Goal: Navigation & Orientation: Find specific page/section

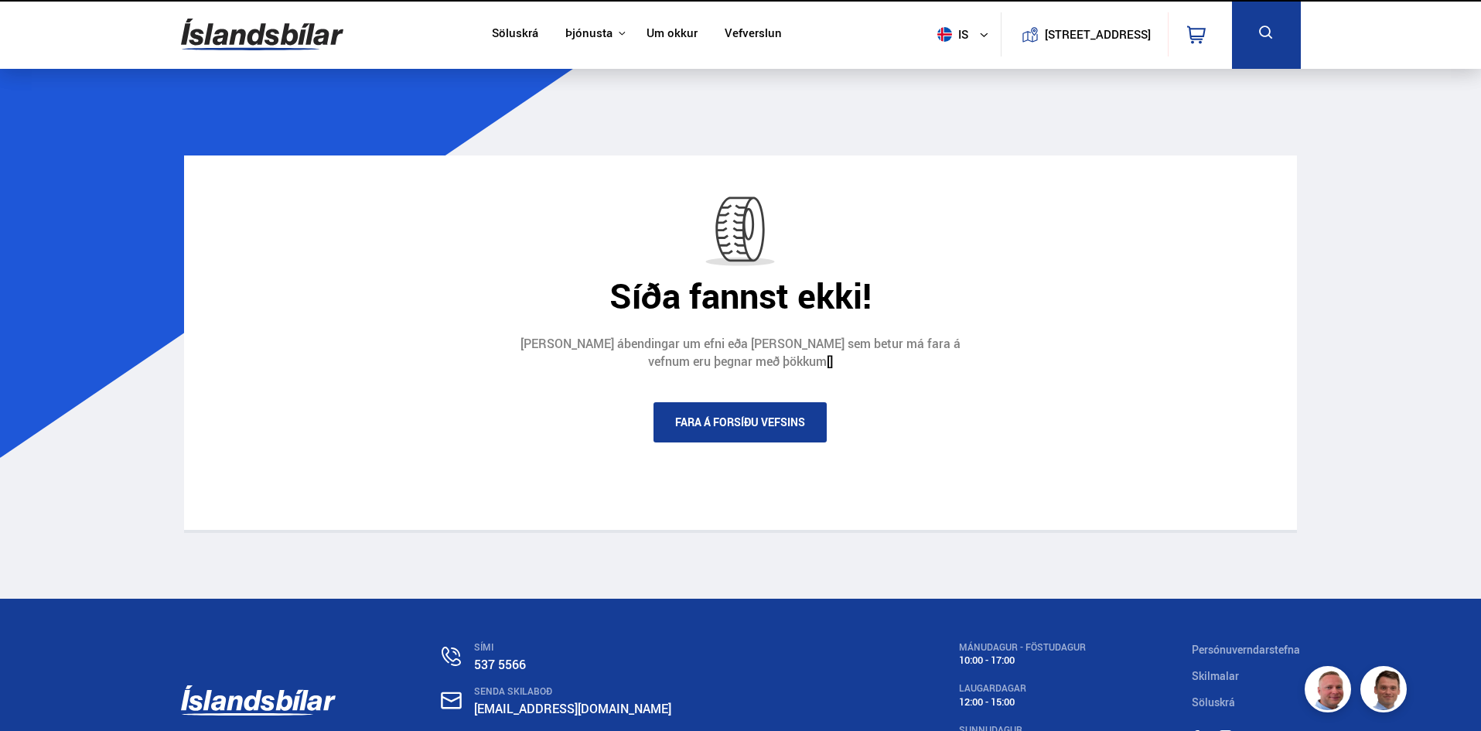
drag, startPoint x: 0, startPoint y: 0, endPoint x: 319, endPoint y: 46, distance: 322.0
click at [319, 46] on img at bounding box center [262, 34] width 162 height 50
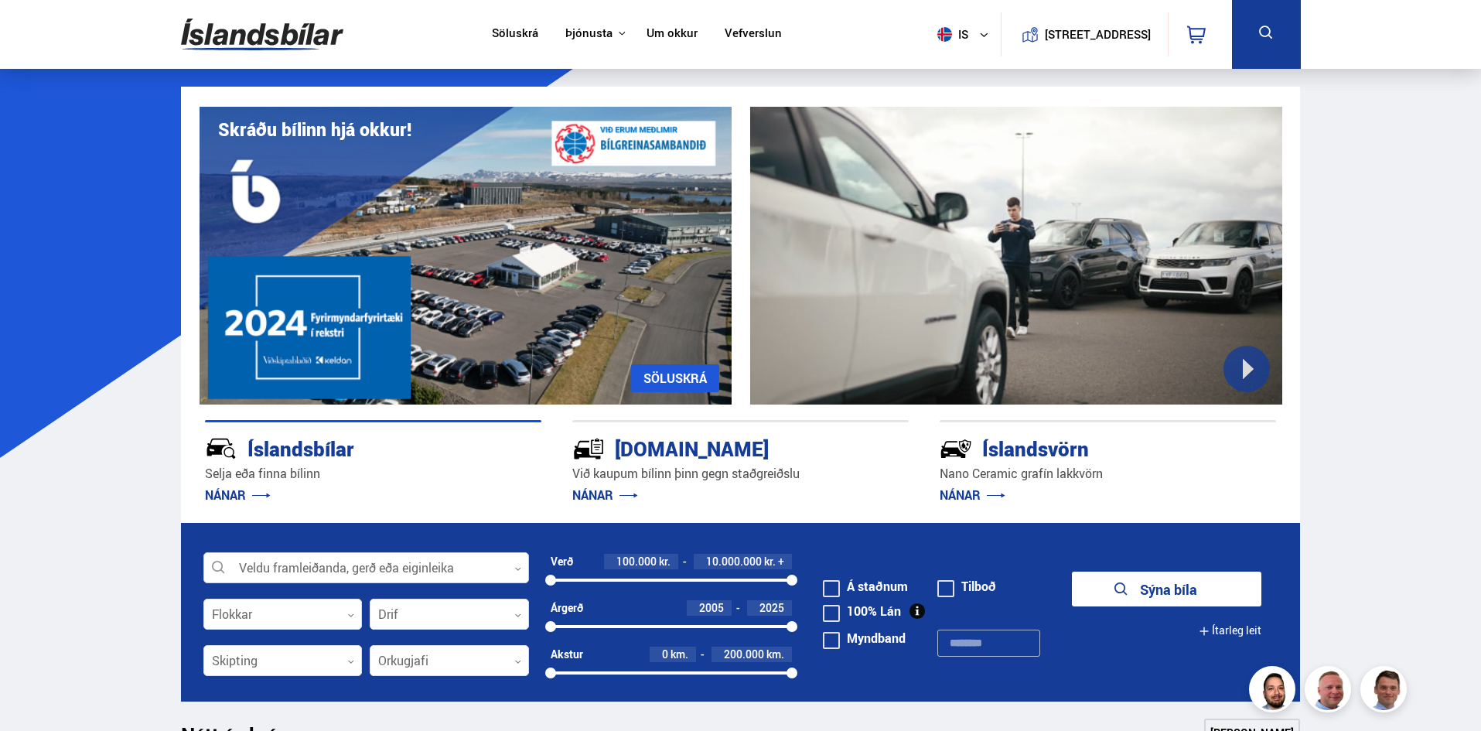
click at [391, 571] on div at bounding box center [366, 568] width 326 height 31
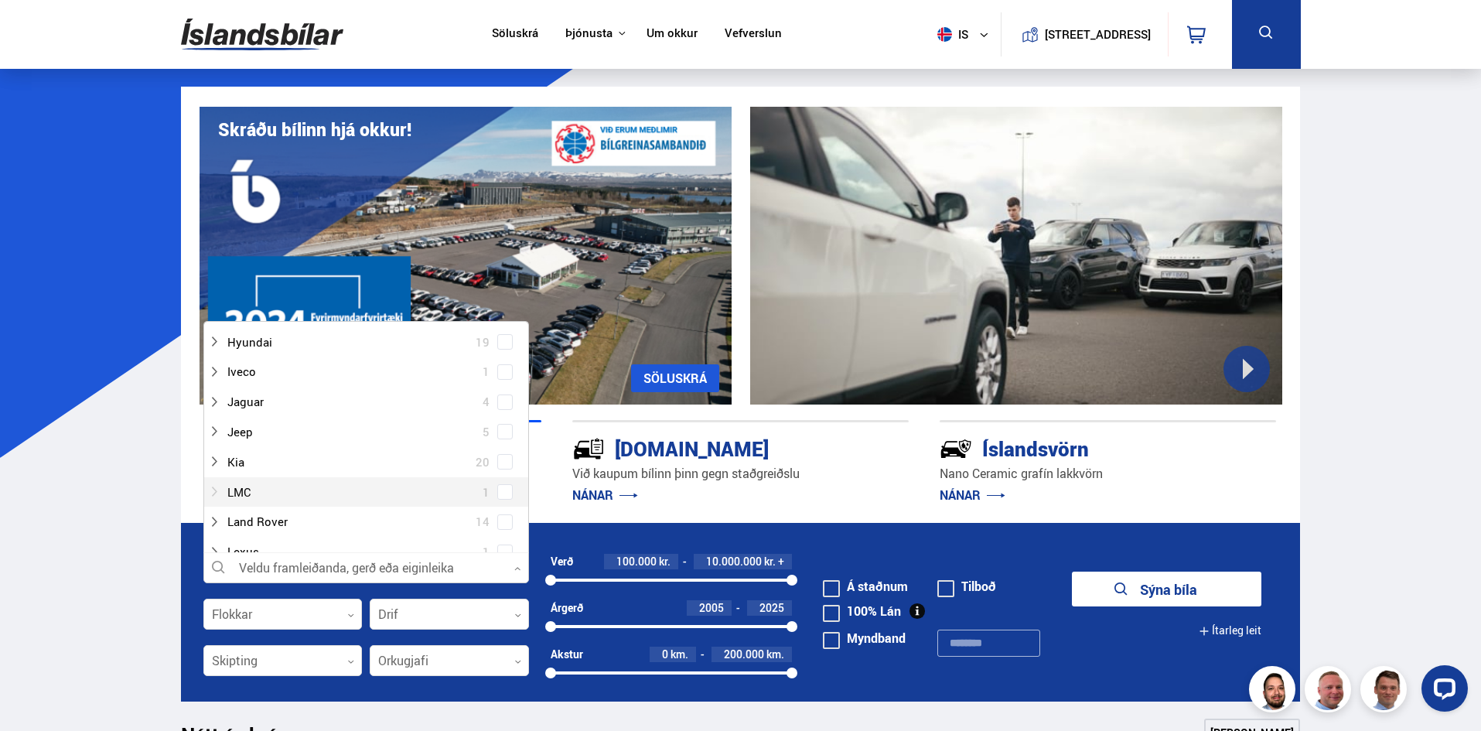
scroll to position [412, 0]
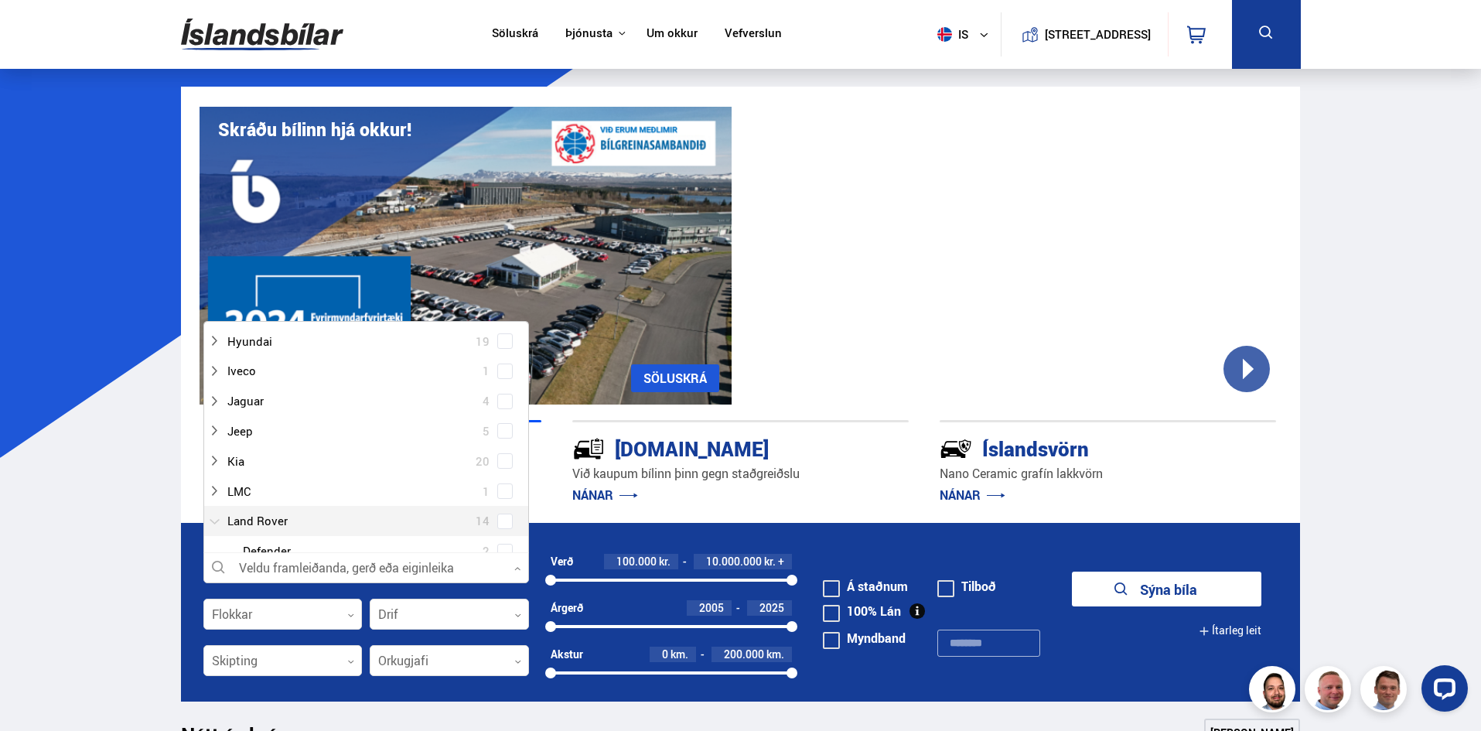
click at [338, 517] on div at bounding box center [350, 521] width 285 height 22
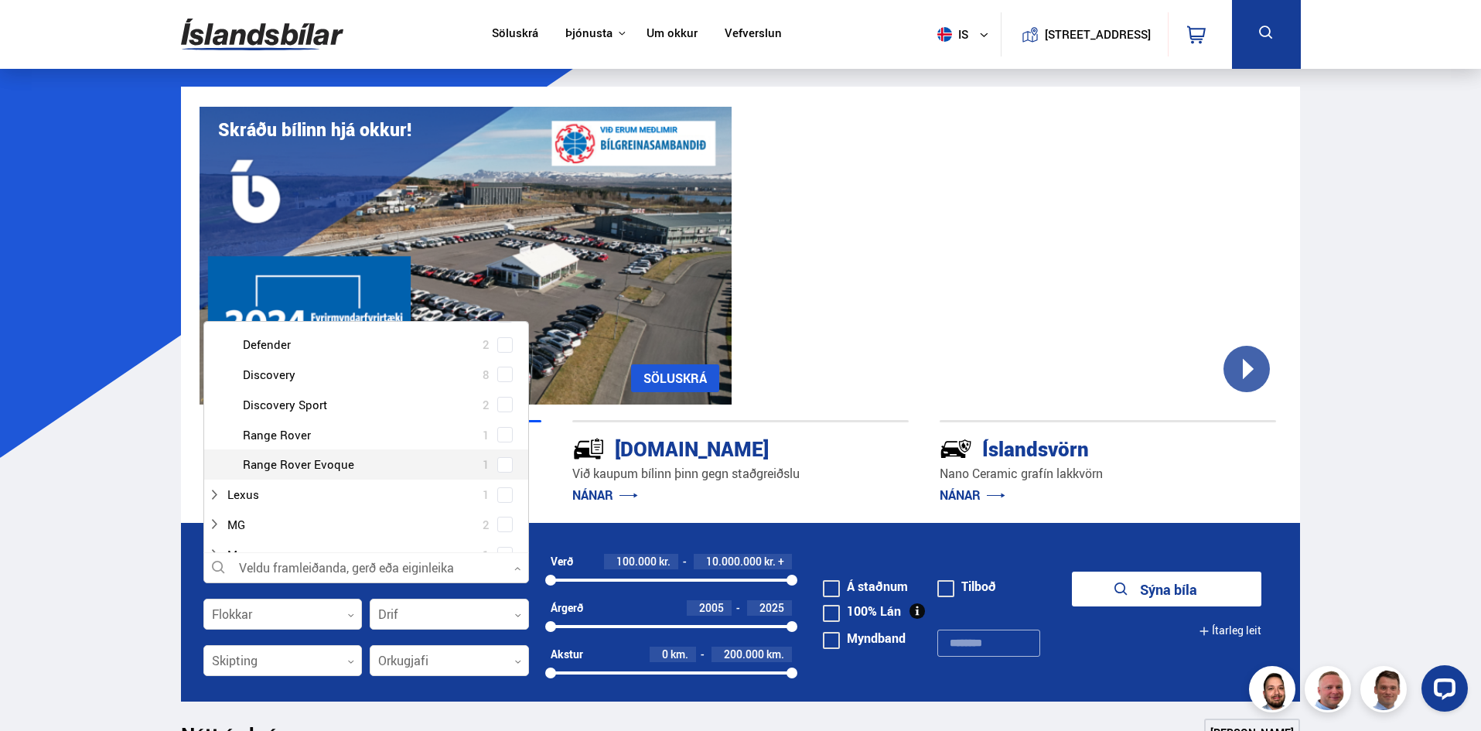
click at [331, 466] on div at bounding box center [381, 464] width 285 height 22
click at [497, 466] on span at bounding box center [504, 464] width 15 height 15
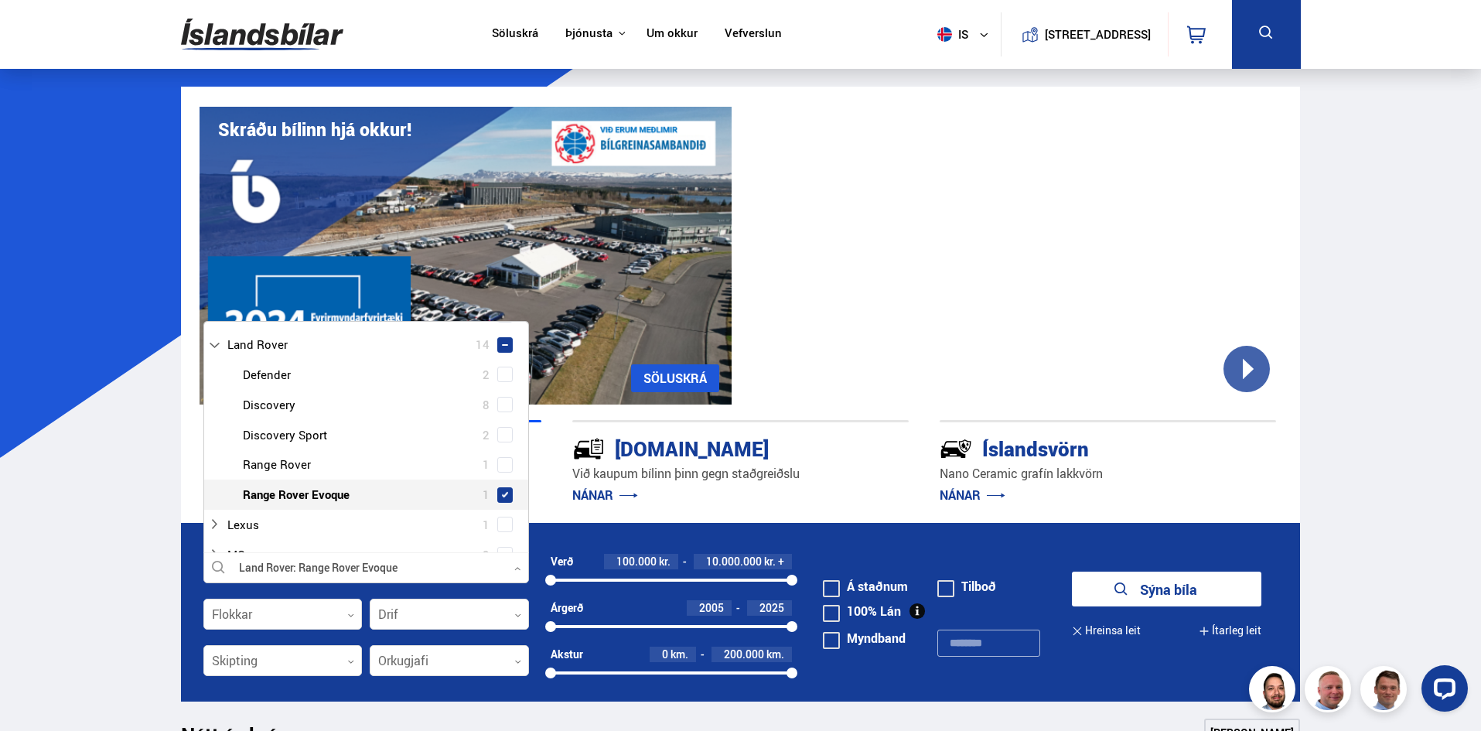
scroll to position [649, 0]
click at [1126, 585] on button "Sýna 1 bíla" at bounding box center [1166, 589] width 189 height 35
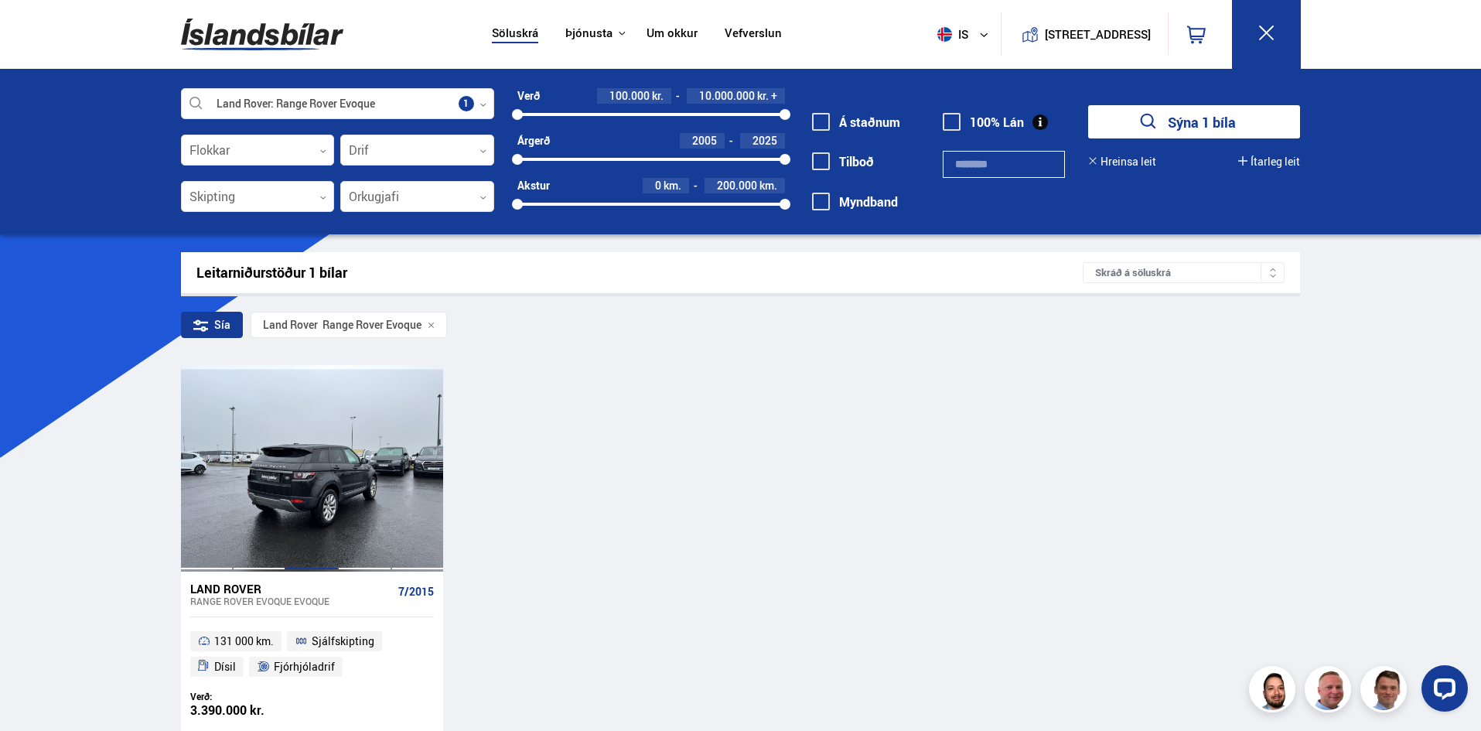
click at [293, 456] on div at bounding box center [311, 468] width 53 height 206
